Goal: Find specific page/section: Find specific page/section

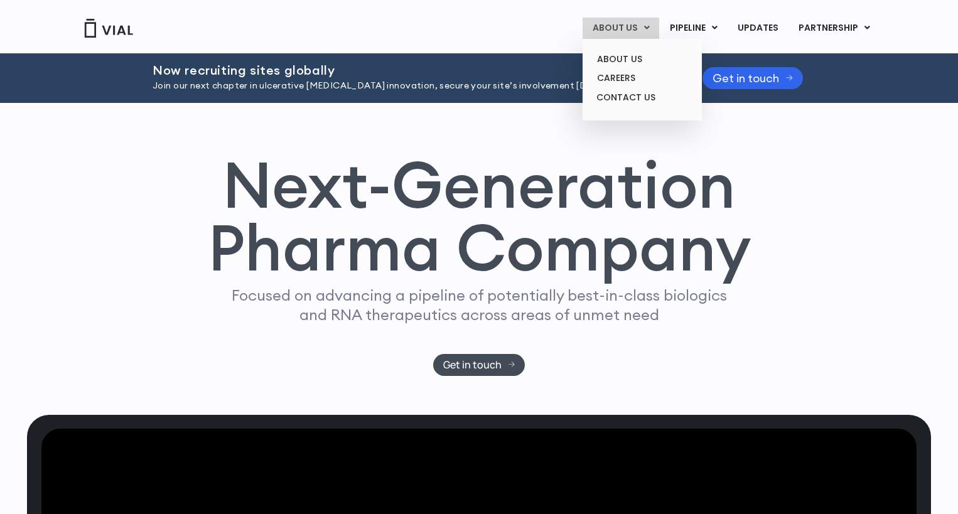
click at [631, 31] on link "ABOUT US" at bounding box center [620, 28] width 77 height 21
click at [626, 64] on link "ABOUT US" at bounding box center [642, 59] width 110 height 19
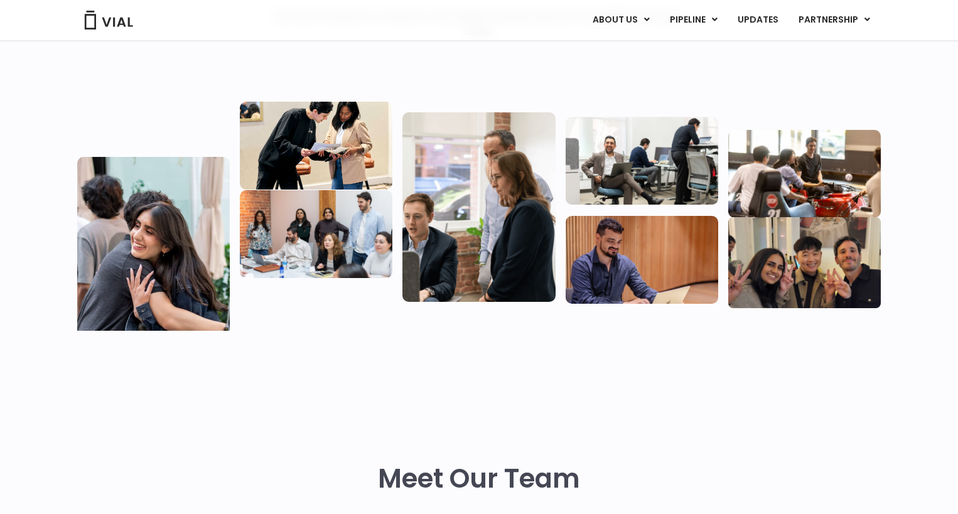
scroll to position [439, 0]
